Goal: Information Seeking & Learning: Learn about a topic

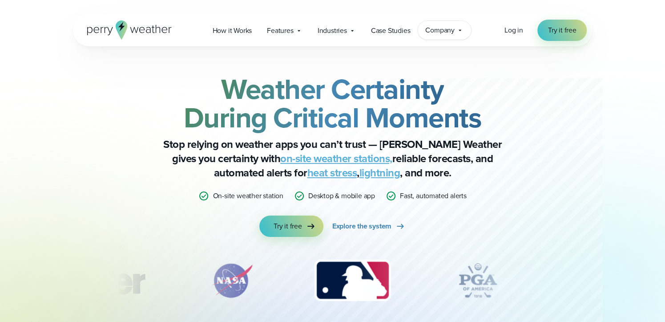
click at [442, 31] on span "Company" at bounding box center [439, 30] width 29 height 11
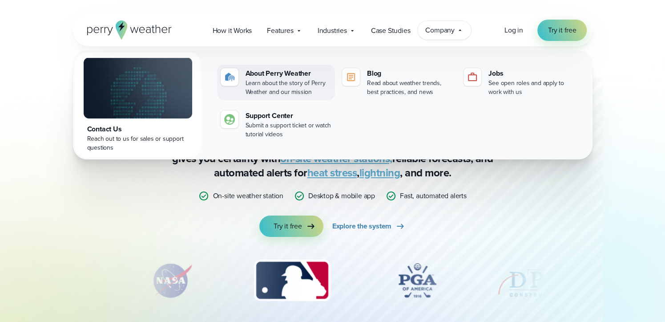
click at [272, 77] on div "About Perry Weather" at bounding box center [289, 73] width 86 height 11
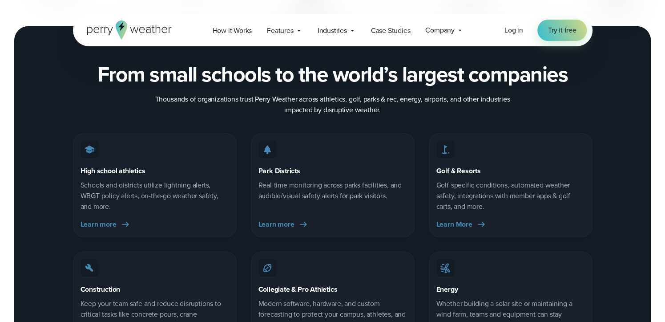
scroll to position [1566, 0]
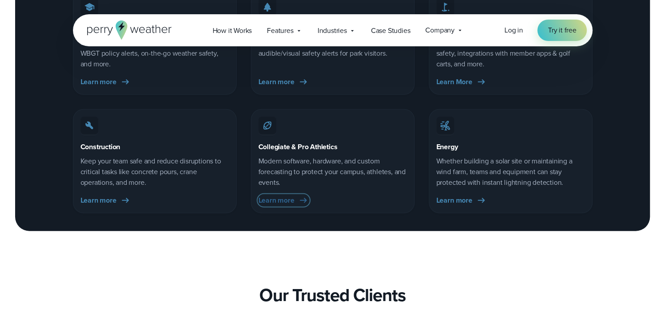
click at [283, 197] on span "Learn more" at bounding box center [276, 200] width 36 height 11
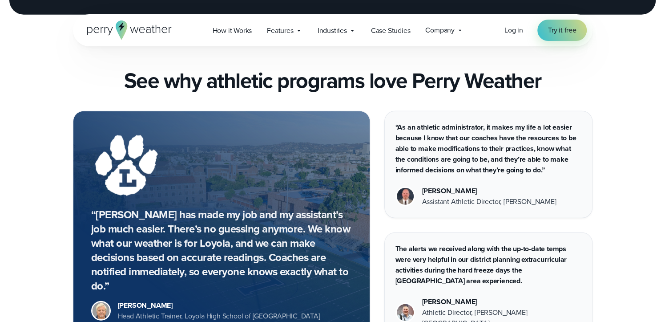
scroll to position [3665, 0]
